Goal: Navigation & Orientation: Understand site structure

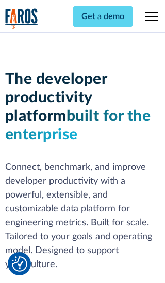
scroll to position [155, 0]
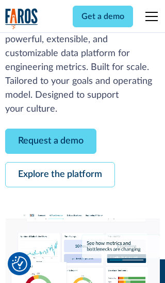
click at [50, 141] on link "Request a demo" at bounding box center [50, 141] width 91 height 25
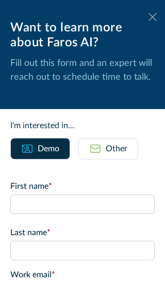
click at [152, 17] on icon at bounding box center [152, 17] width 8 height 8
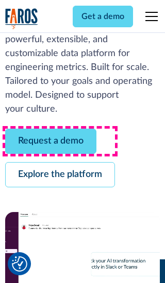
scroll to position [189, 0]
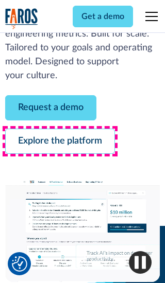
click at [60, 141] on link "Explore the platform" at bounding box center [60, 141] width 110 height 25
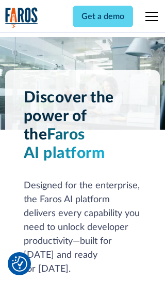
scroll to position [7728, 0]
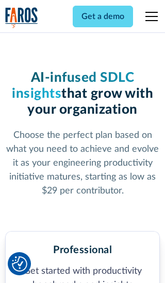
scroll to position [1598, 0]
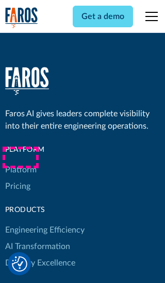
click at [20, 161] on link "Platform" at bounding box center [20, 169] width 31 height 16
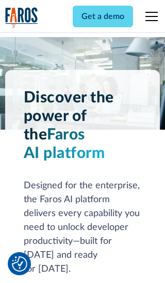
scroll to position [8058, 0]
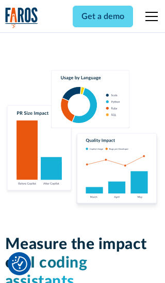
scroll to position [6361, 0]
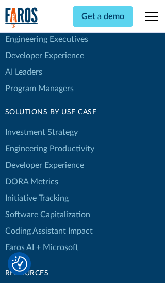
click at [31, 173] on link "DORA Metrics" at bounding box center [31, 181] width 53 height 16
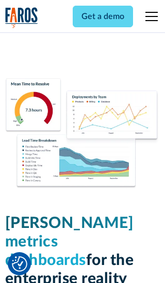
scroll to position [4506, 0]
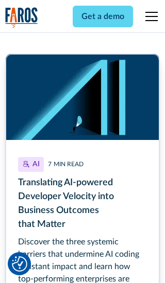
scroll to position [4651, 0]
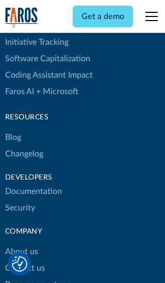
click at [24, 146] on link "Changelog" at bounding box center [24, 154] width 38 height 16
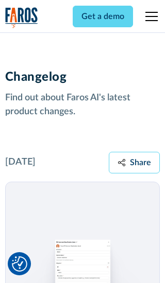
scroll to position [12424, 0]
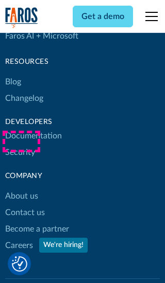
click at [21, 188] on link "About us" at bounding box center [21, 196] width 33 height 16
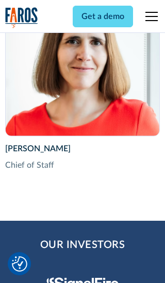
scroll to position [3550, 0]
